Goal: Download file/media

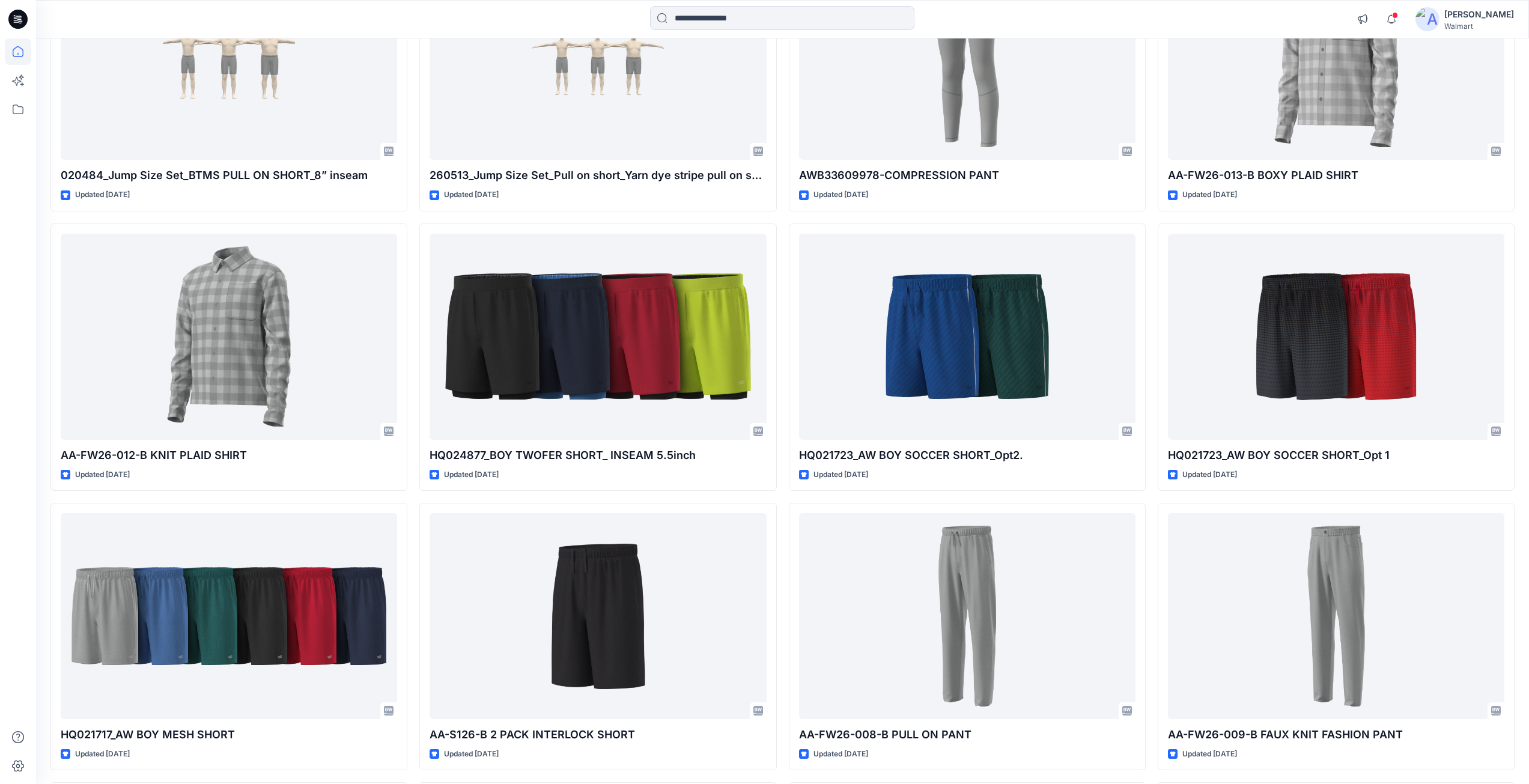
scroll to position [1442, 0]
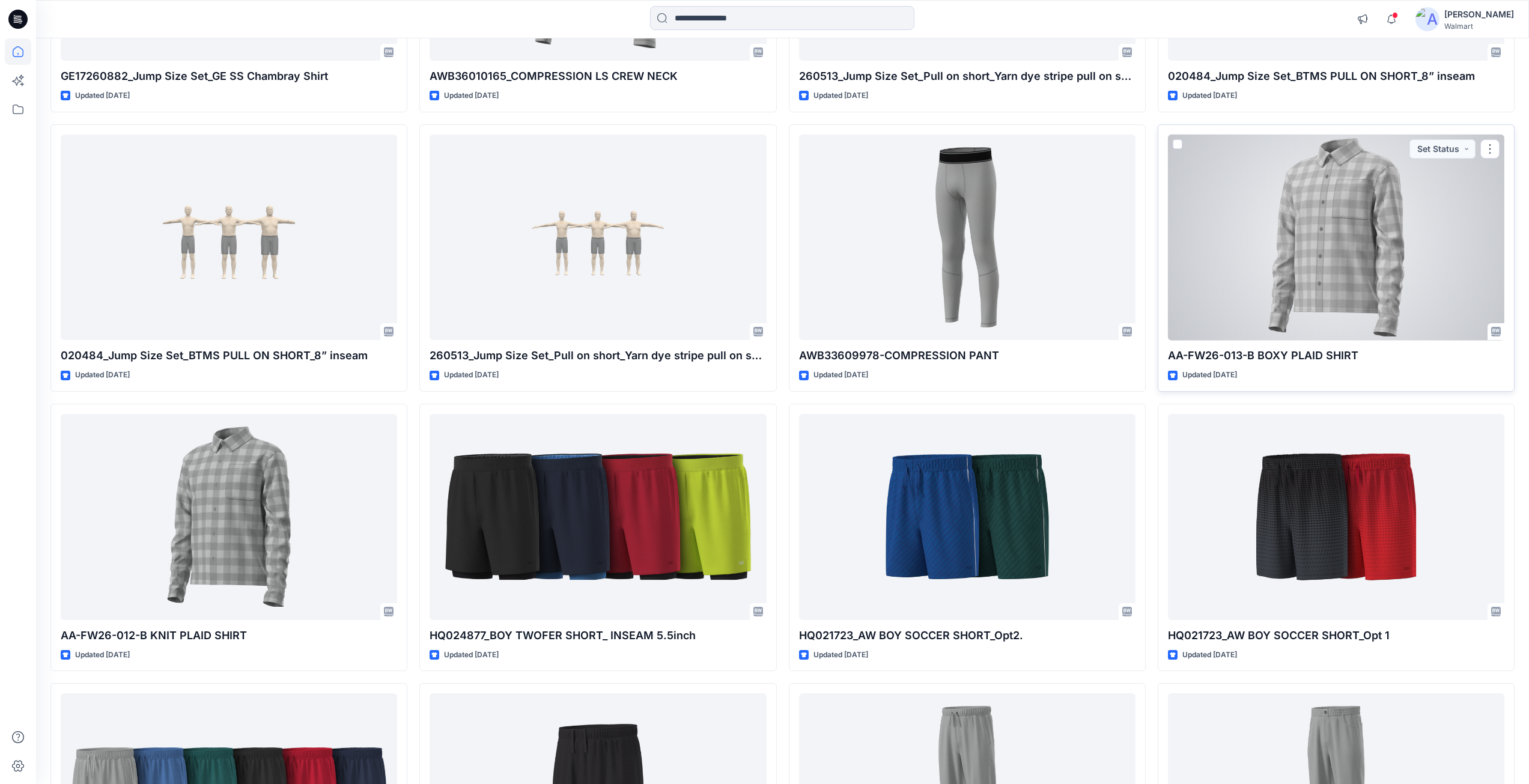
click at [1288, 230] on div at bounding box center [1336, 237] width 337 height 206
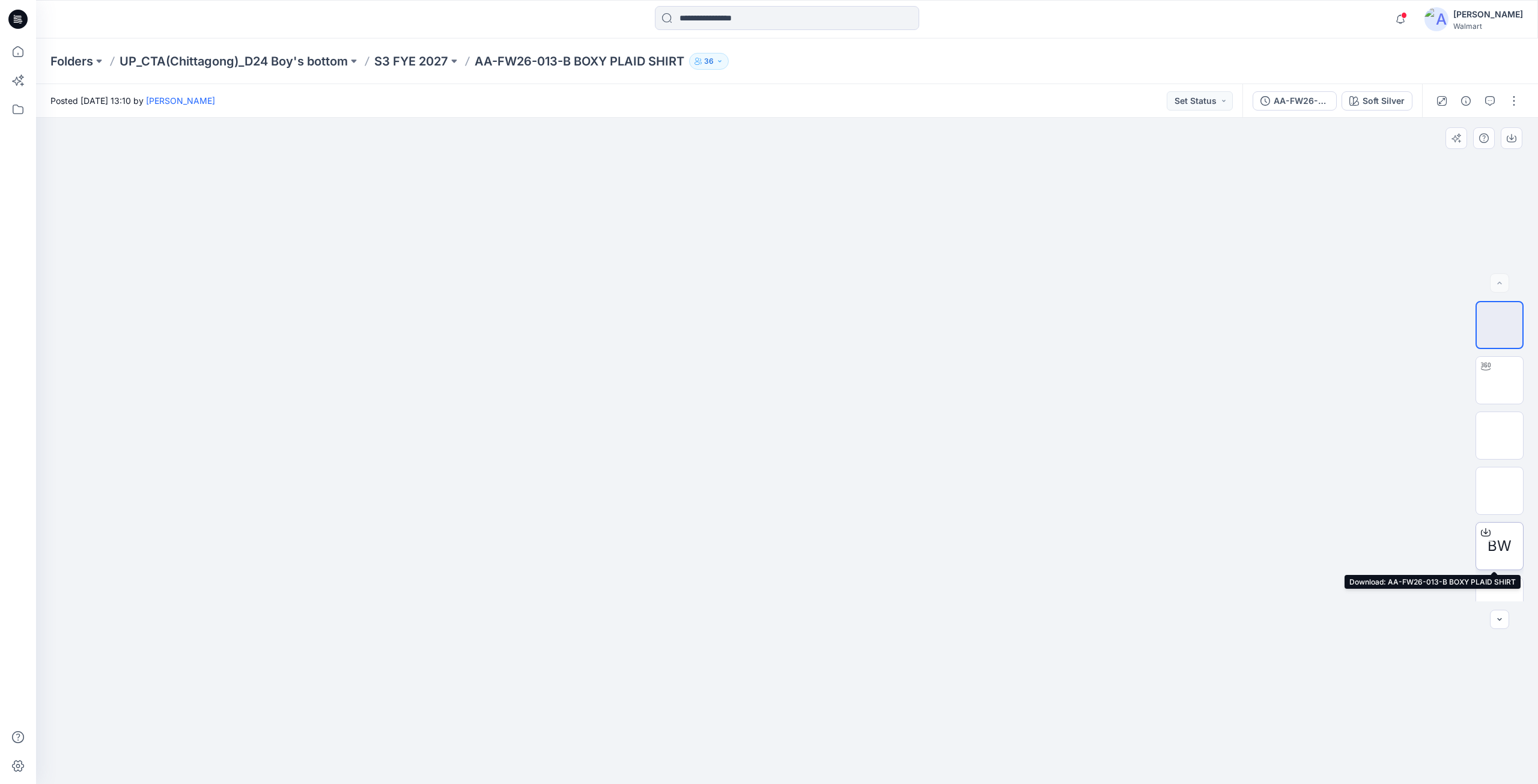
click at [1481, 532] on icon at bounding box center [1486, 532] width 9 height 9
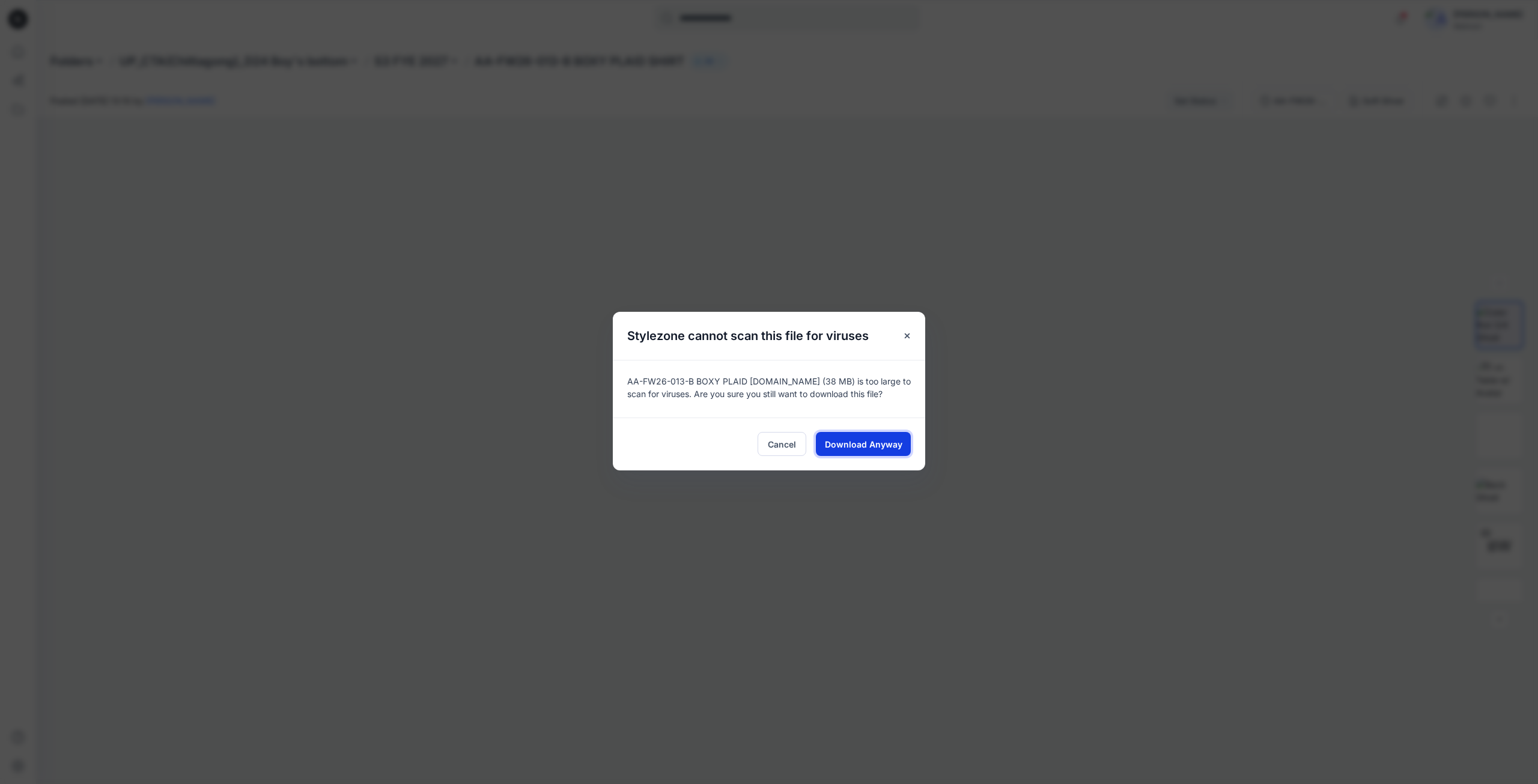
click at [872, 445] on span "Download Anyway" at bounding box center [863, 444] width 77 height 13
